Goal: Register for event/course

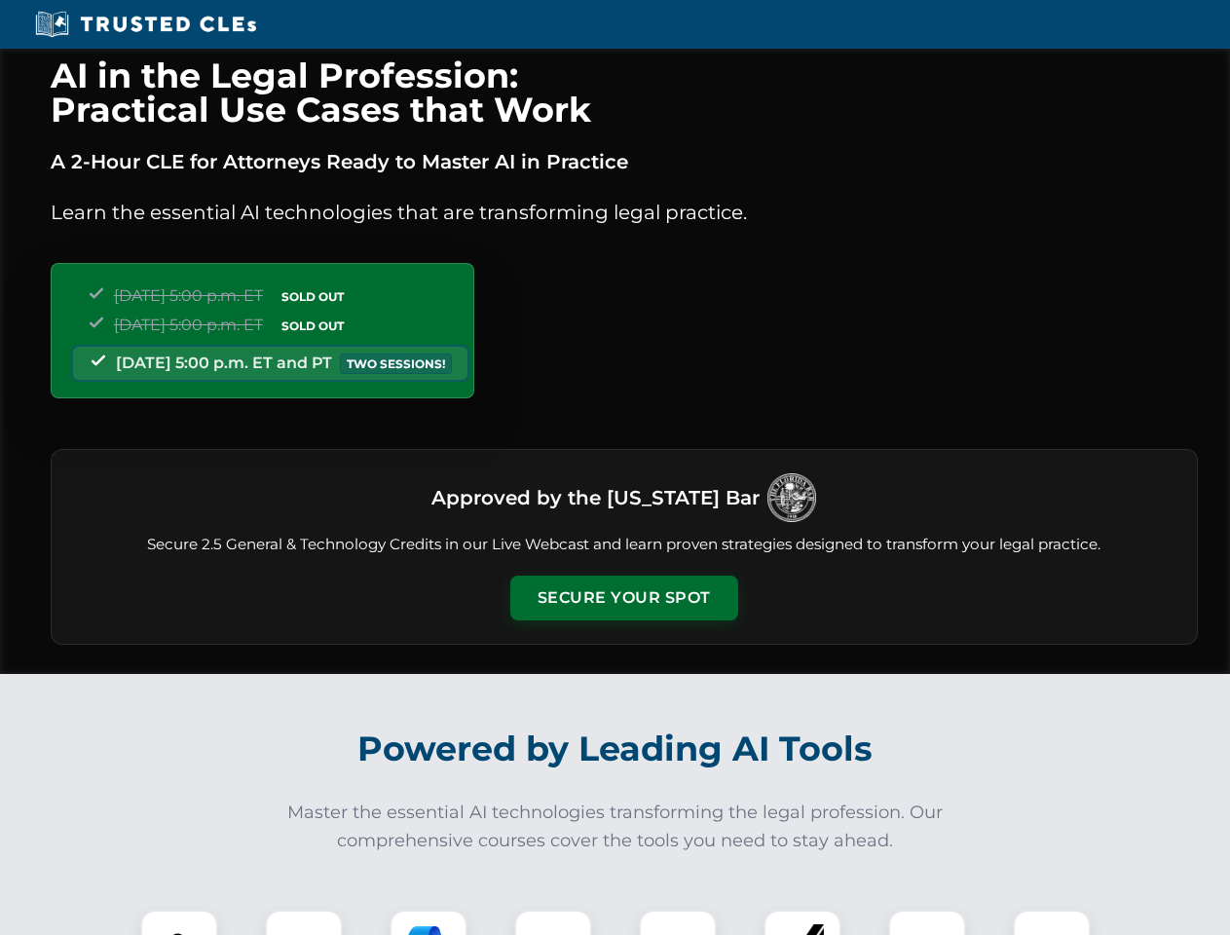
click at [623, 598] on button "Secure Your Spot" at bounding box center [624, 598] width 228 height 45
click at [179, 922] on img at bounding box center [179, 948] width 56 height 56
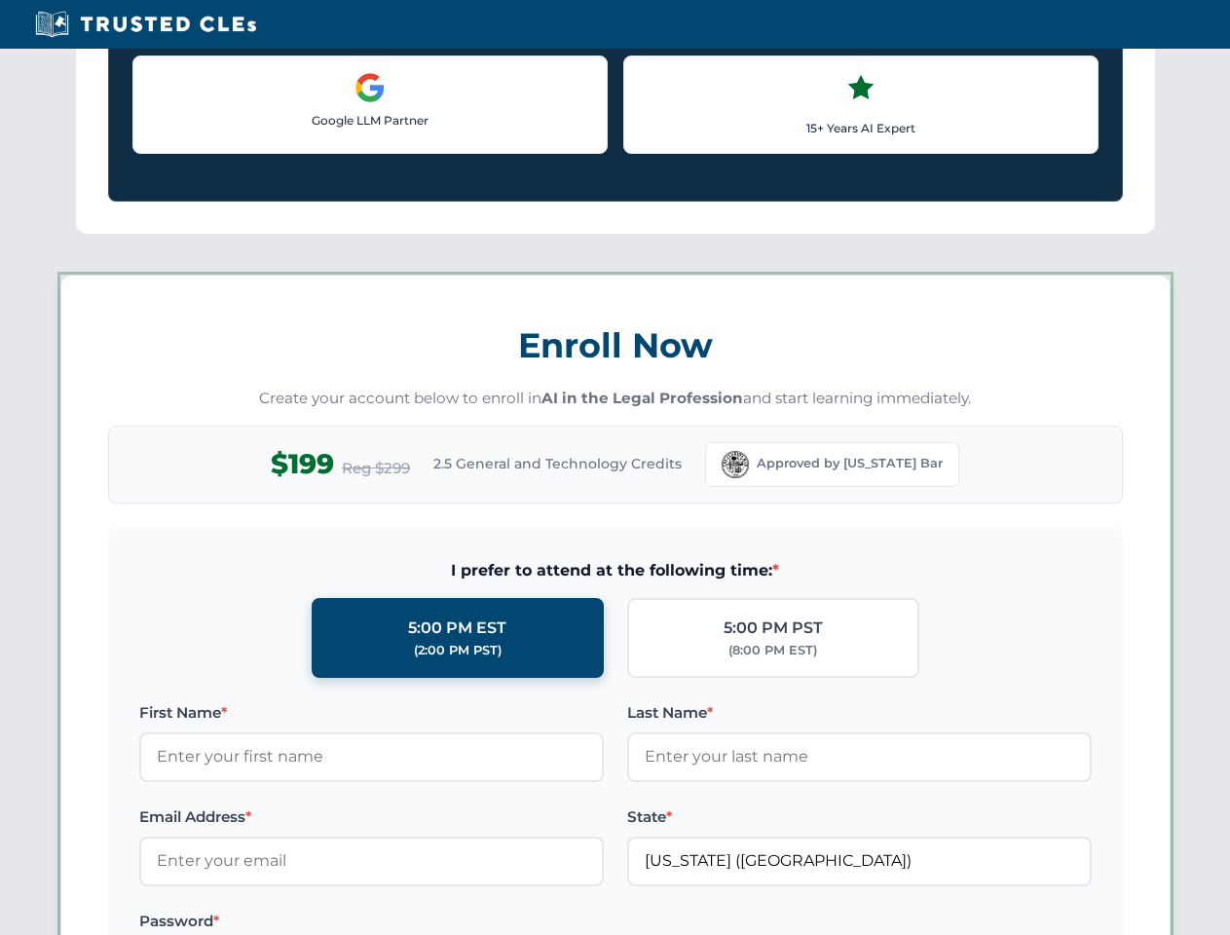
click at [428, 922] on label "Password *" at bounding box center [371, 921] width 464 height 23
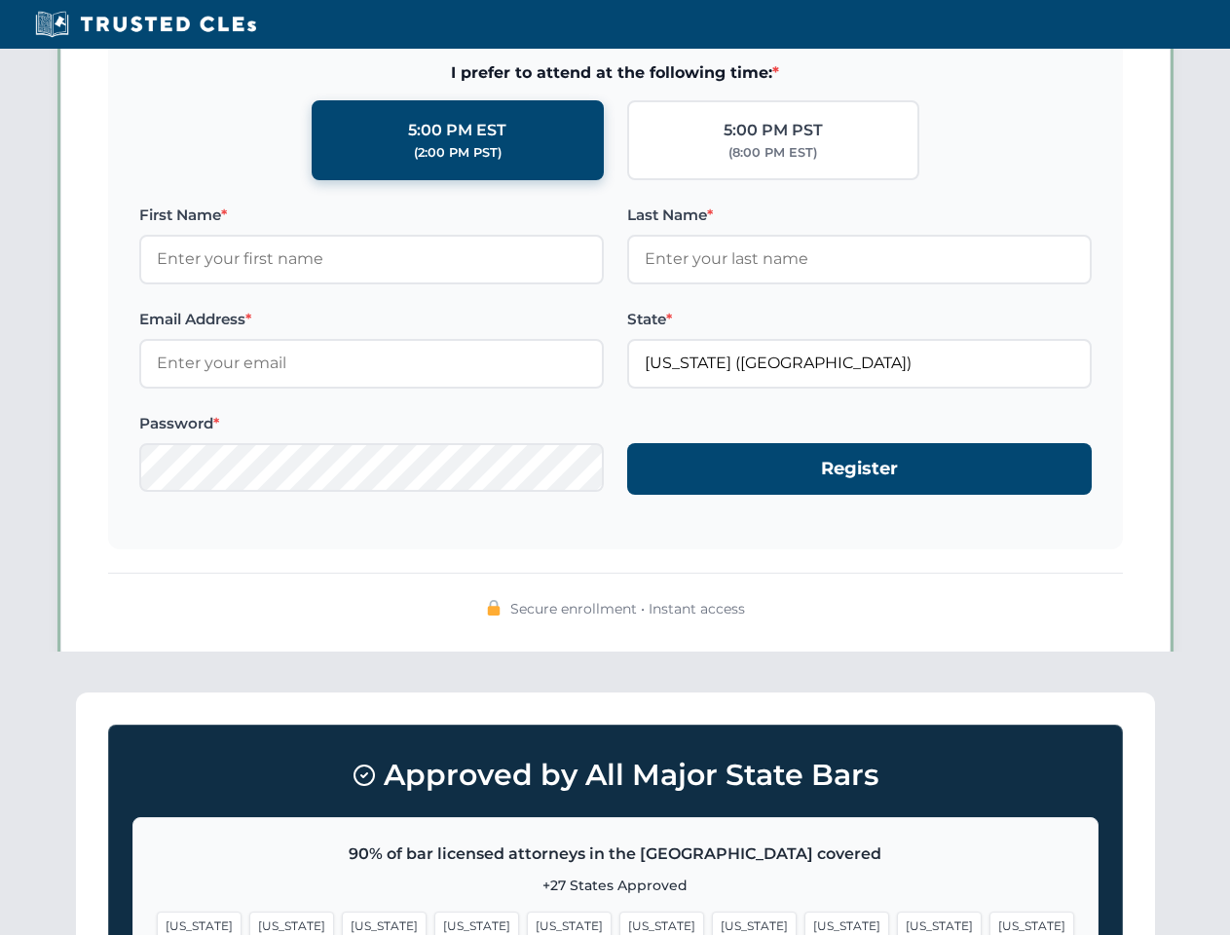
click at [897, 922] on span "[US_STATE]" at bounding box center [939, 925] width 85 height 28
